Goal: Transaction & Acquisition: Purchase product/service

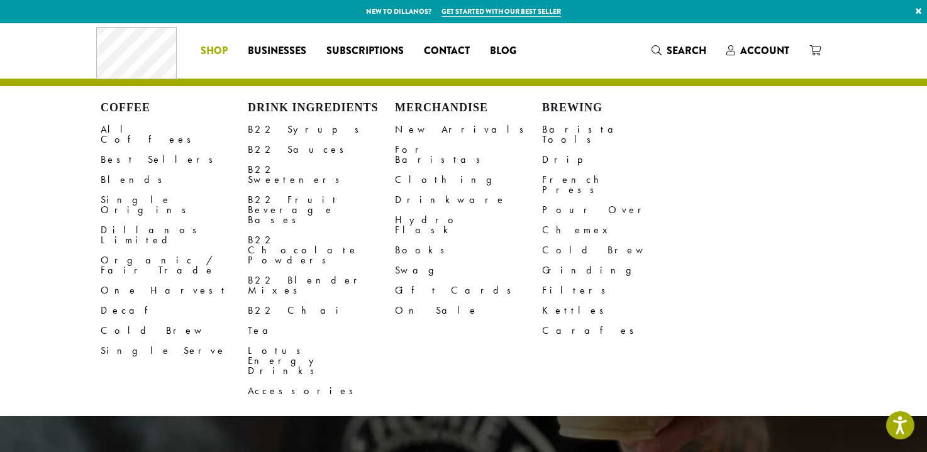
click at [212, 43] on li "Coffee All Coffees Best Sellers Blends Single Origins Dillanos Limited Organic …" at bounding box center [214, 51] width 47 height 20
click at [421, 153] on link "For Baristas" at bounding box center [468, 155] width 147 height 30
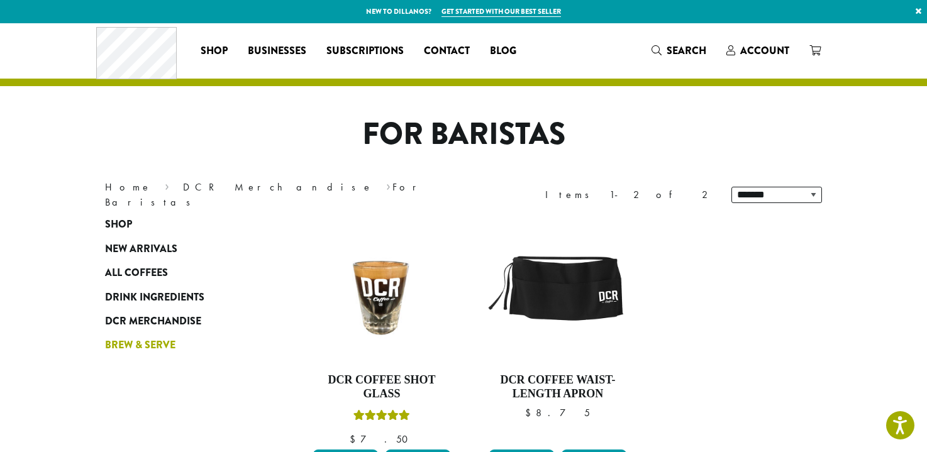
click at [169, 346] on span "Brew & Serve" at bounding box center [140, 346] width 70 height 16
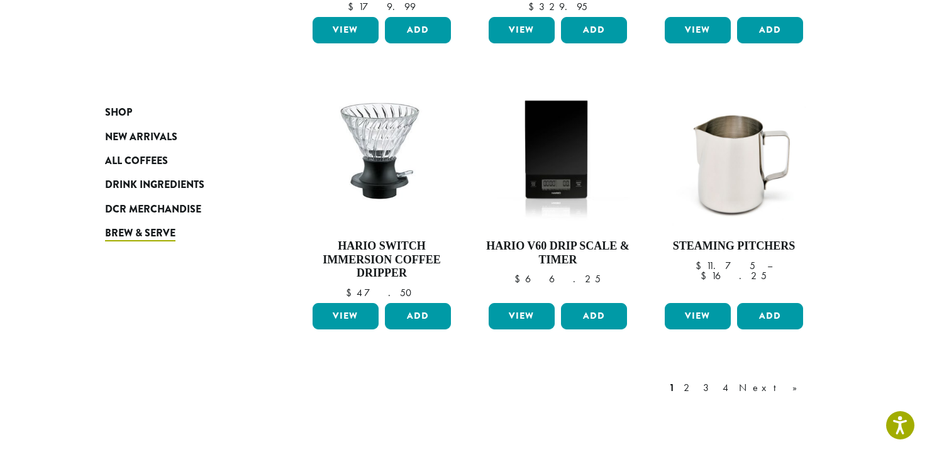
scroll to position [982, 0]
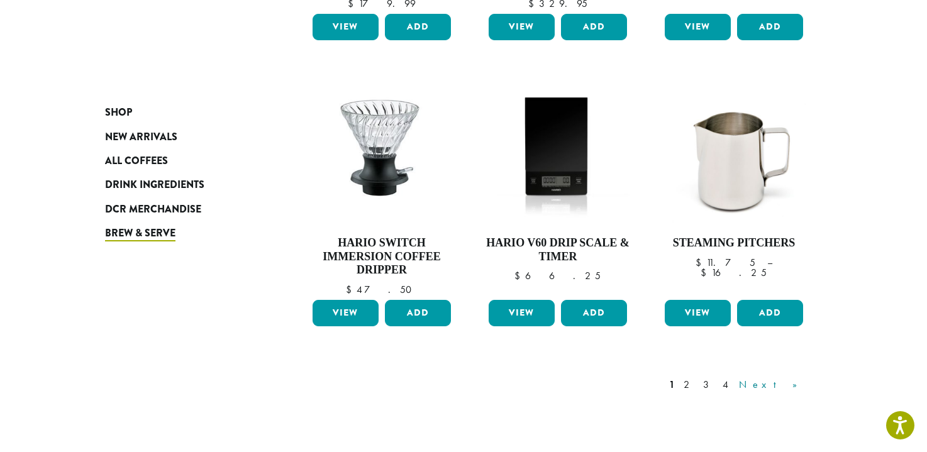
click at [790, 377] on link "Next »" at bounding box center [772, 384] width 72 height 15
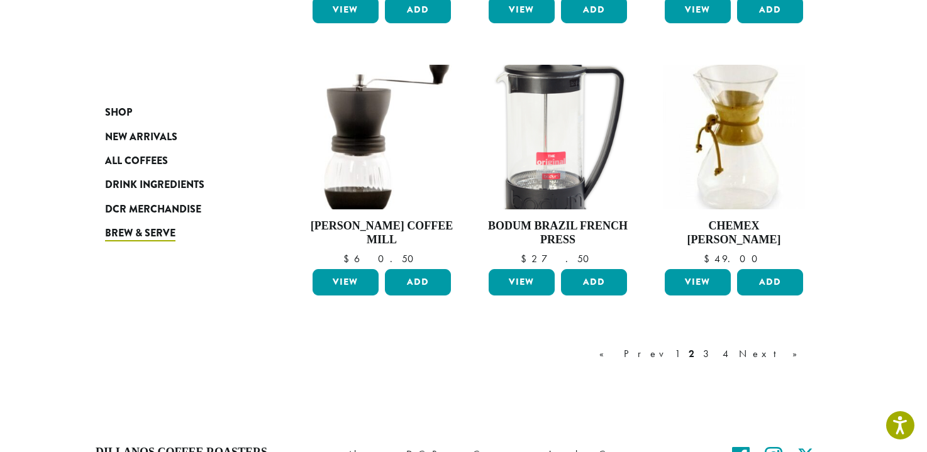
scroll to position [1000, 0]
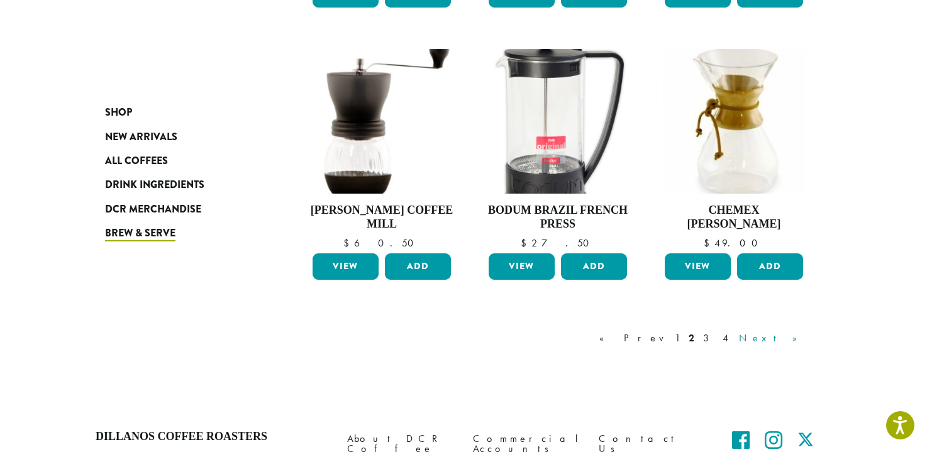
click at [795, 331] on link "Next »" at bounding box center [772, 338] width 72 height 15
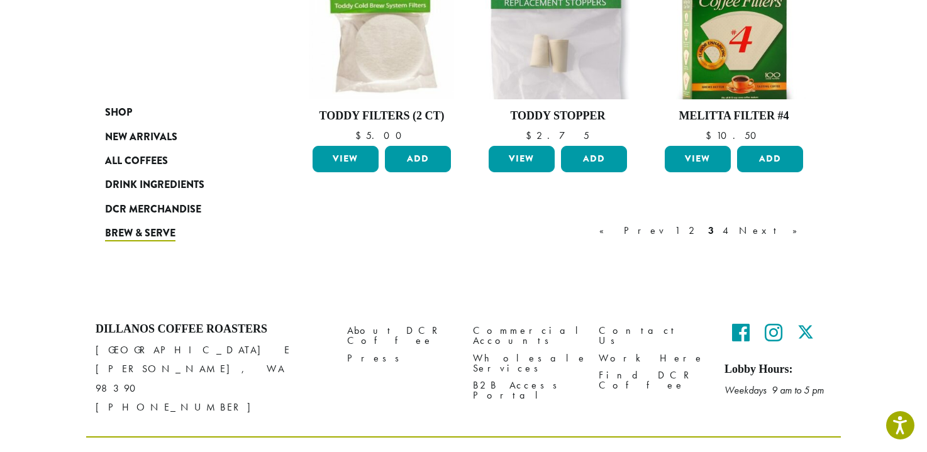
scroll to position [1080, 0]
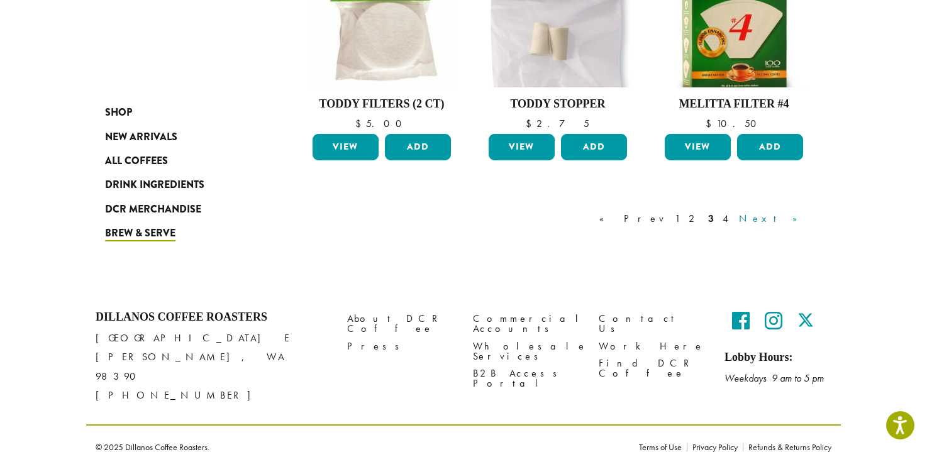
click at [792, 214] on link "Next »" at bounding box center [772, 218] width 72 height 15
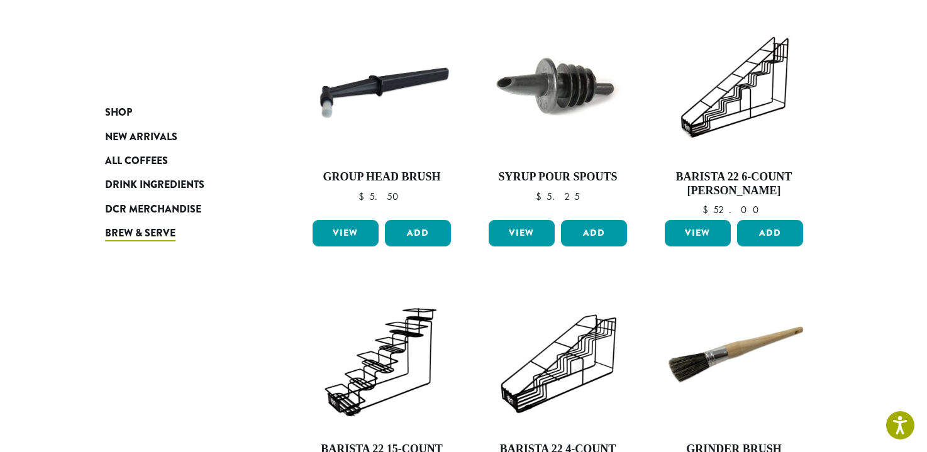
scroll to position [753, 0]
